Goal: Task Accomplishment & Management: Manage account settings

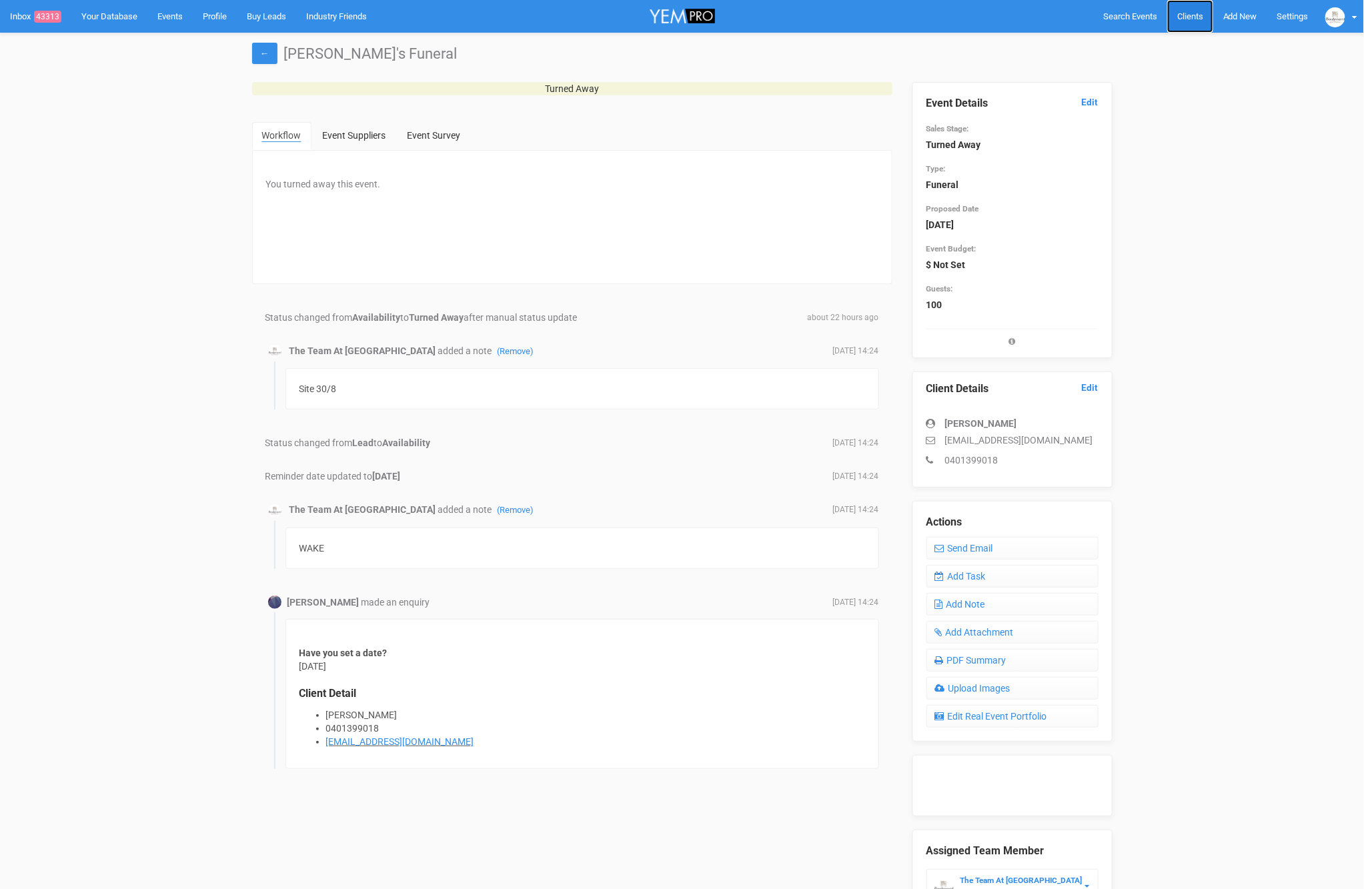
drag, startPoint x: 0, startPoint y: 0, endPoint x: 1188, endPoint y: 17, distance: 1187.8
click at [1188, 17] on span "Clients" at bounding box center [1190, 16] width 26 height 10
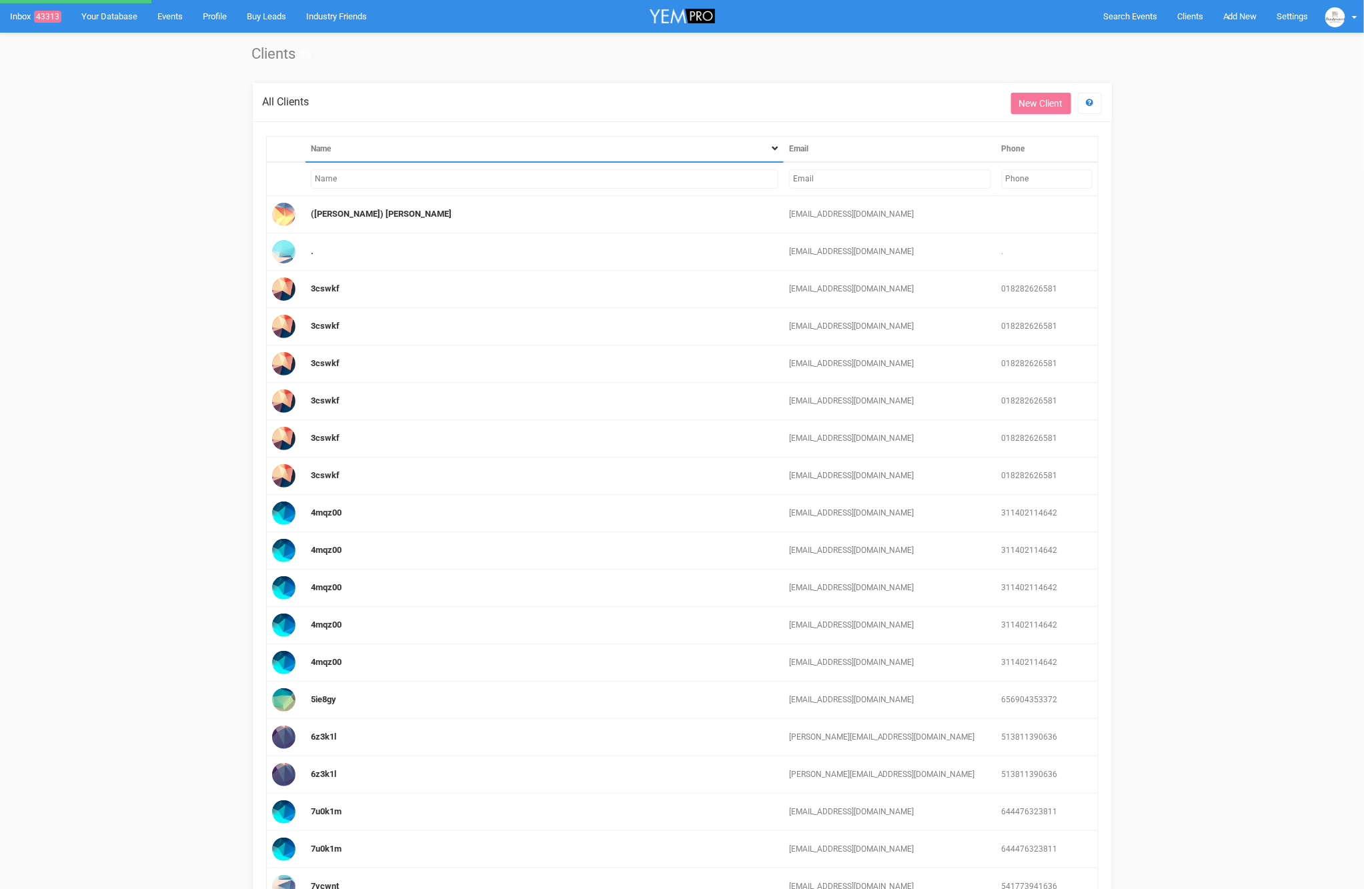
click at [862, 179] on input "text" at bounding box center [890, 178] width 202 height 19
paste input "[EMAIL_ADDRESS][DOMAIN_NAME]"
type input "[EMAIL_ADDRESS][DOMAIN_NAME]"
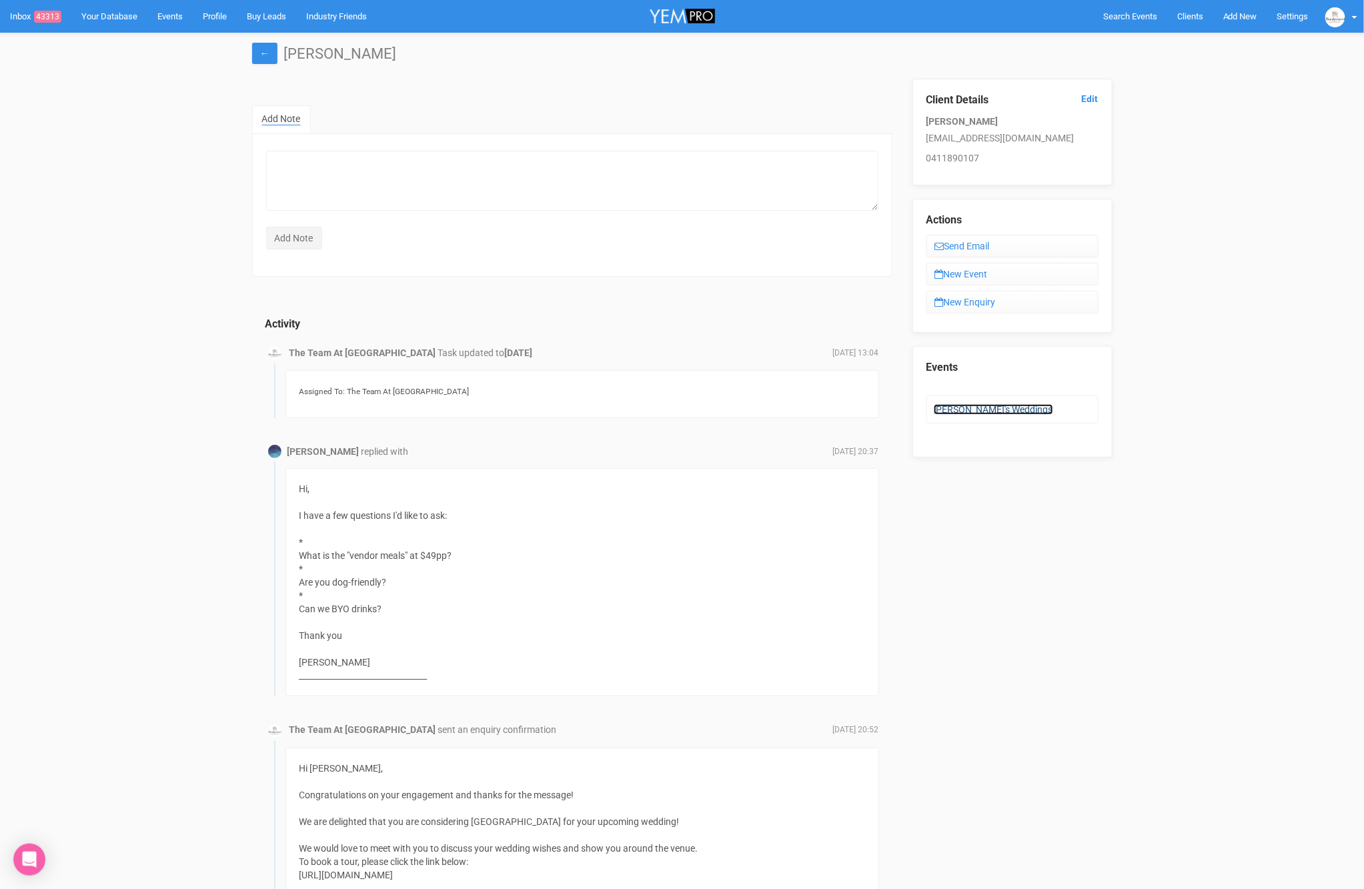
click at [1004, 407] on link "[PERSON_NAME]'s Weddings" at bounding box center [993, 409] width 119 height 11
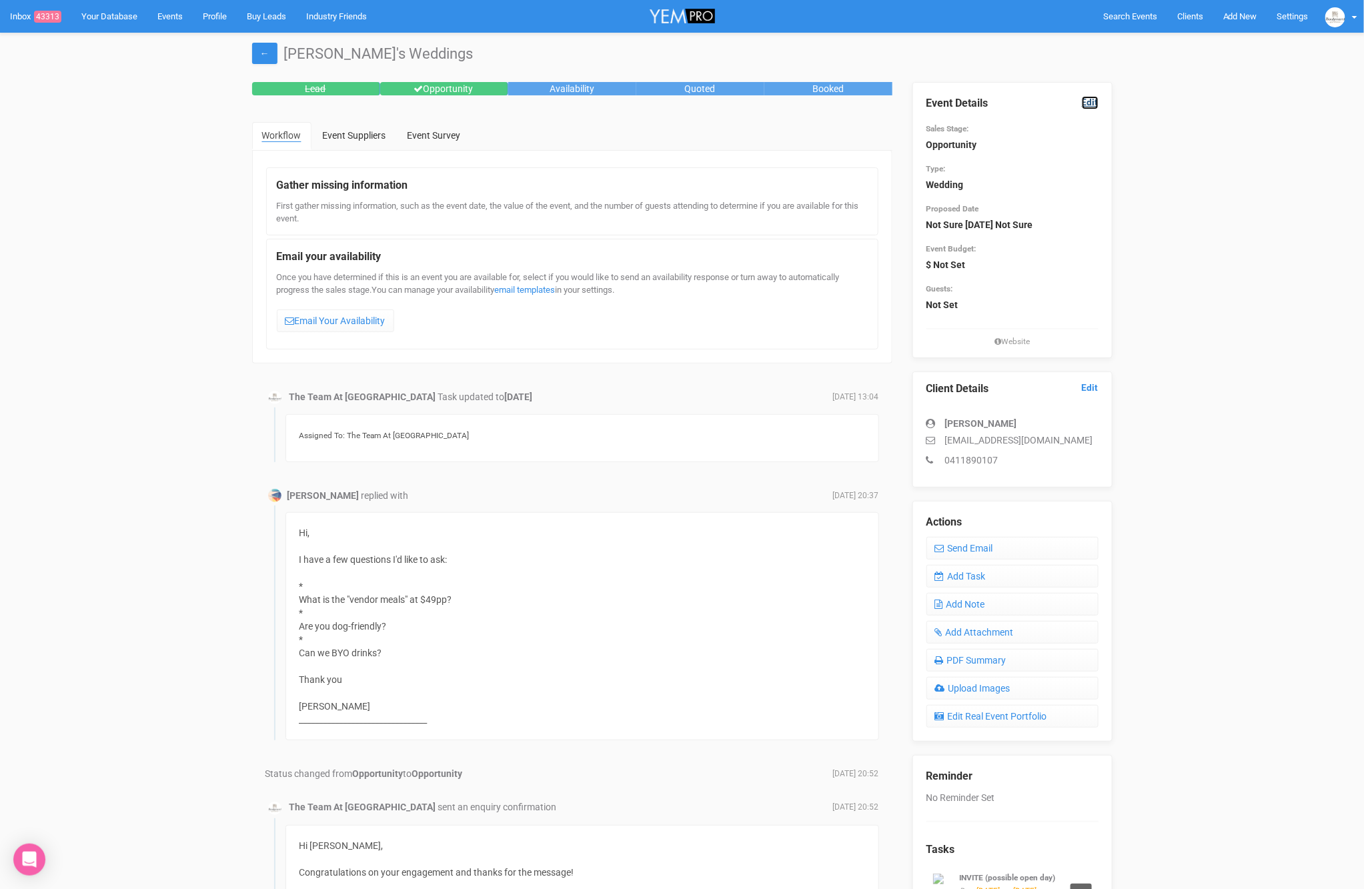
click at [1094, 99] on link "Edit" at bounding box center [1090, 102] width 17 height 13
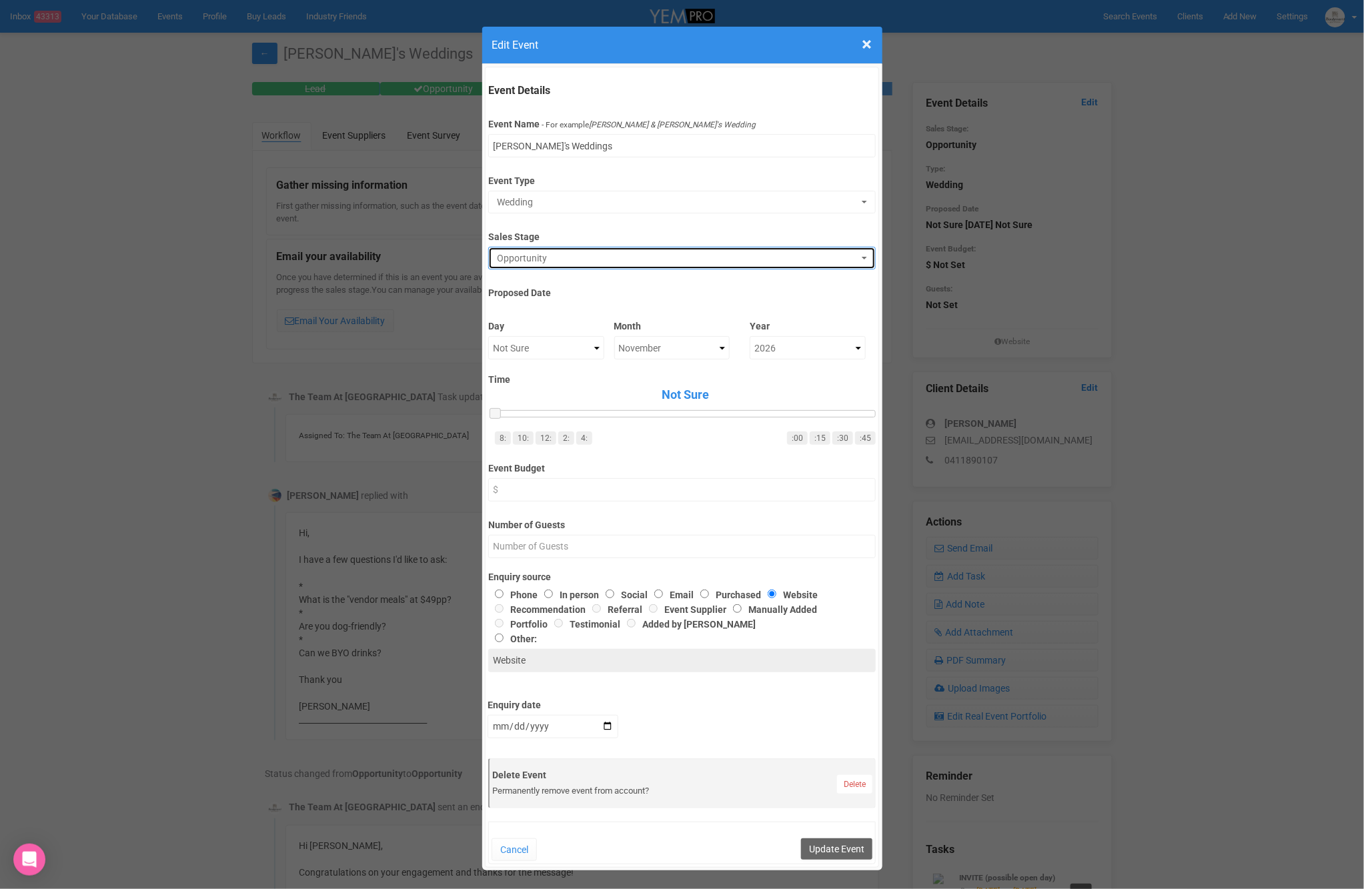
click at [568, 252] on span "Opportunity" at bounding box center [677, 257] width 361 height 13
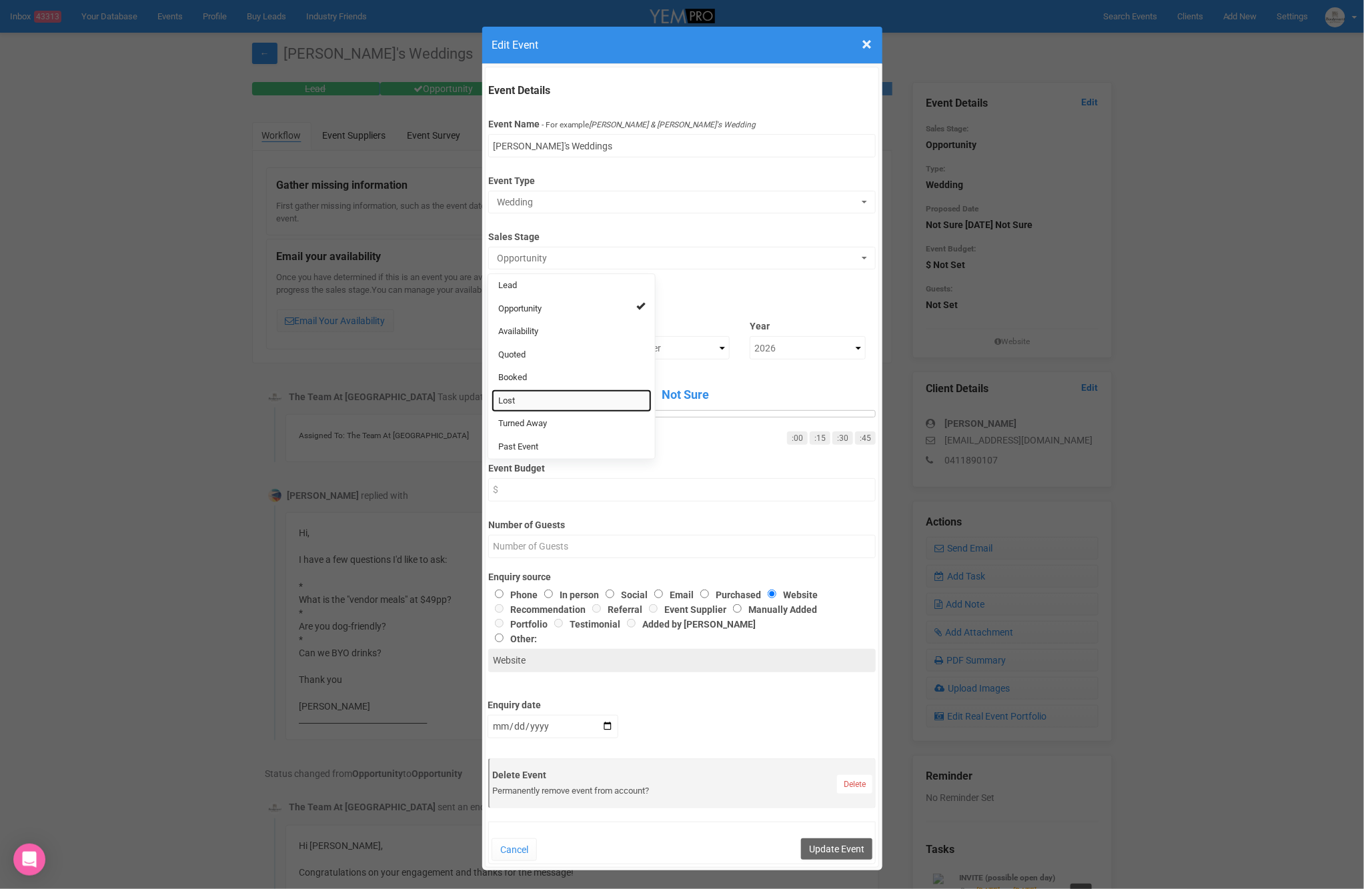
click at [531, 398] on link "Lost" at bounding box center [571, 400] width 160 height 23
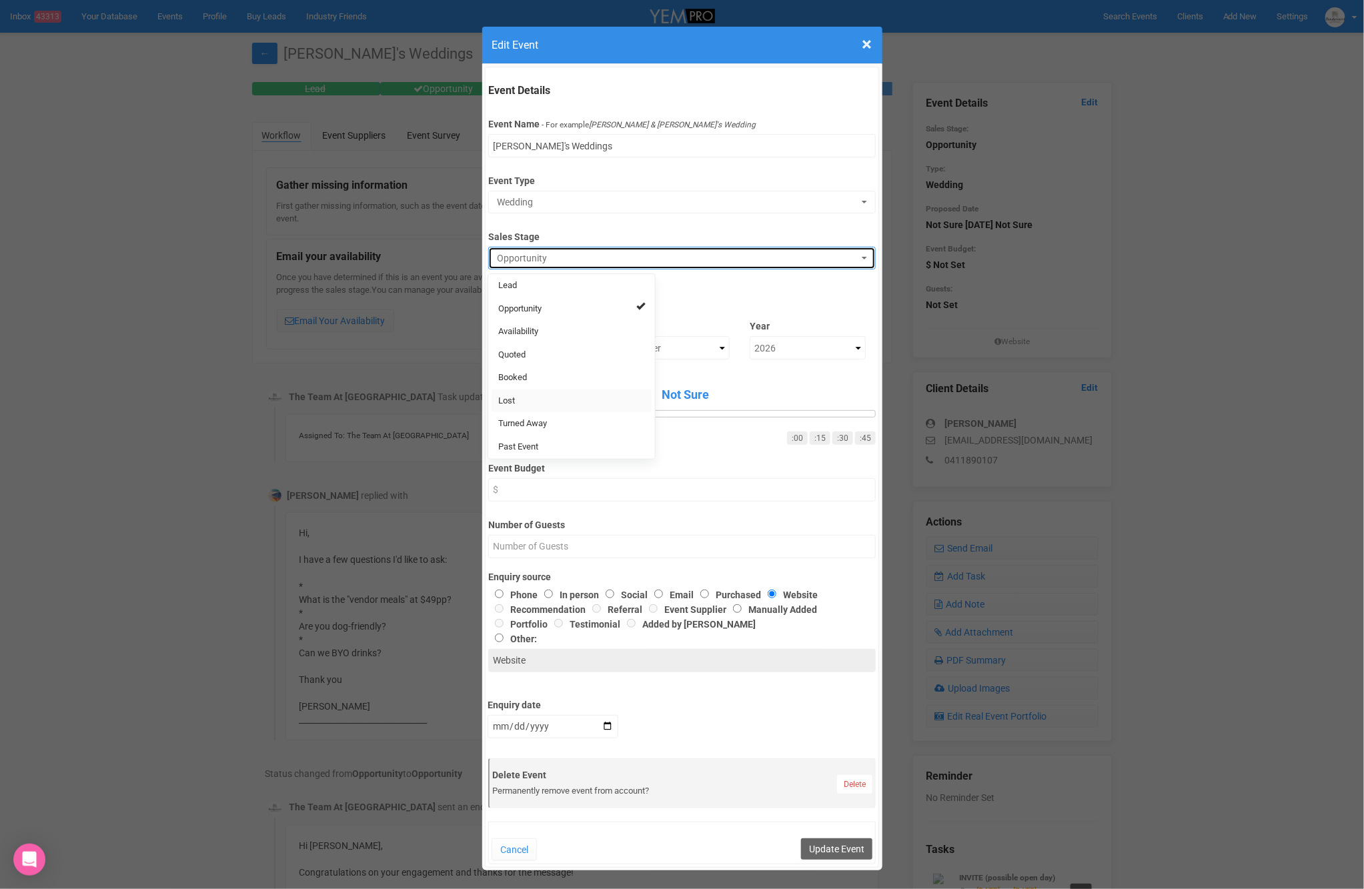
select select "10"
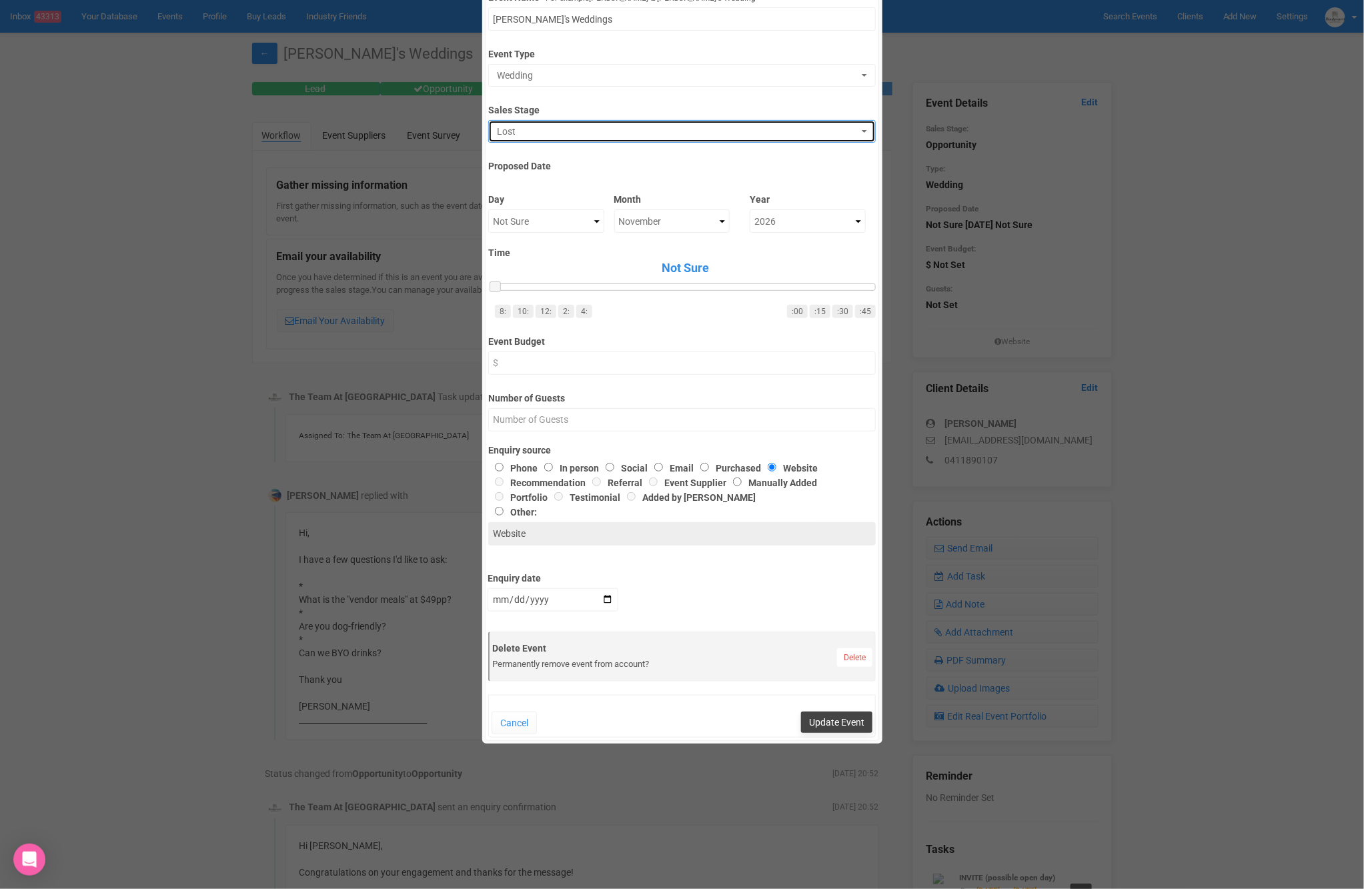
scroll to position [129, 0]
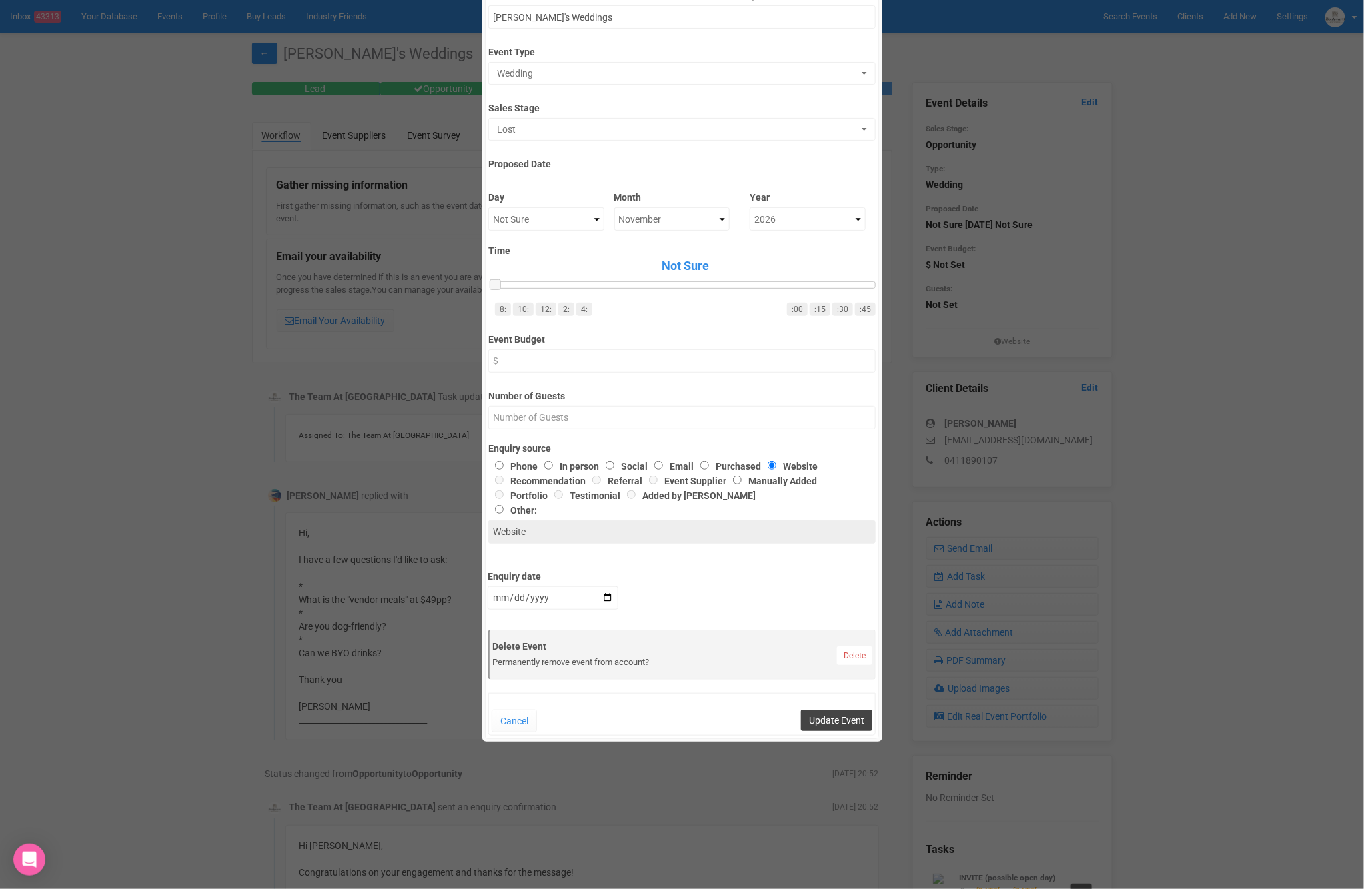
click at [826, 721] on button "Update Event" at bounding box center [836, 720] width 71 height 21
